Goal: Information Seeking & Learning: Understand process/instructions

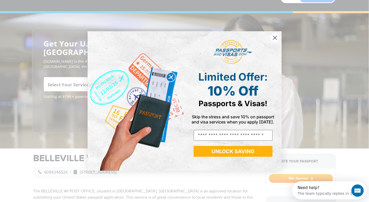
click at [275, 39] on circle "Close dialog" at bounding box center [274, 38] width 9 height 9
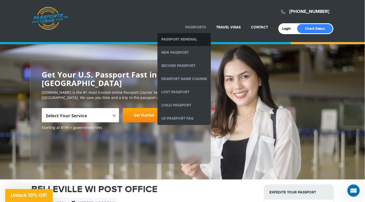
click at [192, 38] on link "Passport Renewal" at bounding box center [184, 39] width 54 height 13
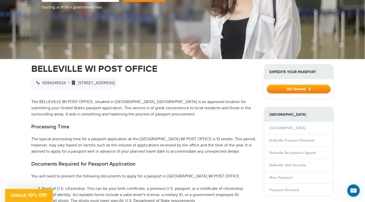
scroll to position [127, 0]
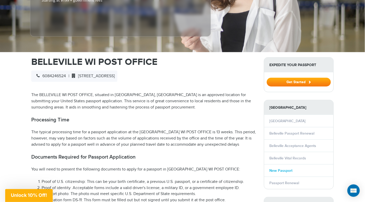
click at [279, 169] on link "New Passport" at bounding box center [280, 171] width 23 height 4
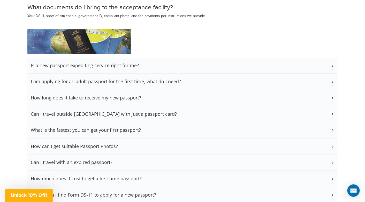
scroll to position [1065, 0]
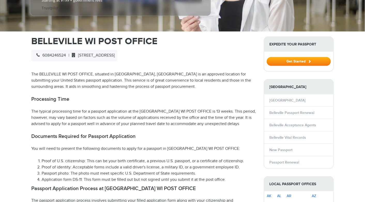
select select "**********"
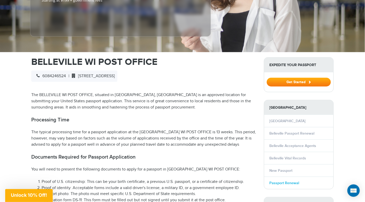
click at [287, 181] on link "Passport Renewal" at bounding box center [284, 183] width 30 height 4
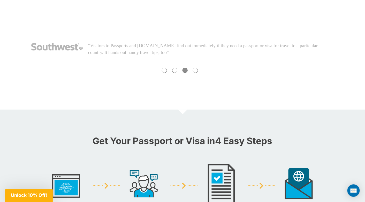
scroll to position [345, 0]
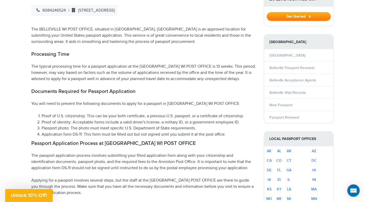
scroll to position [203, 0]
